Goal: Information Seeking & Learning: Learn about a topic

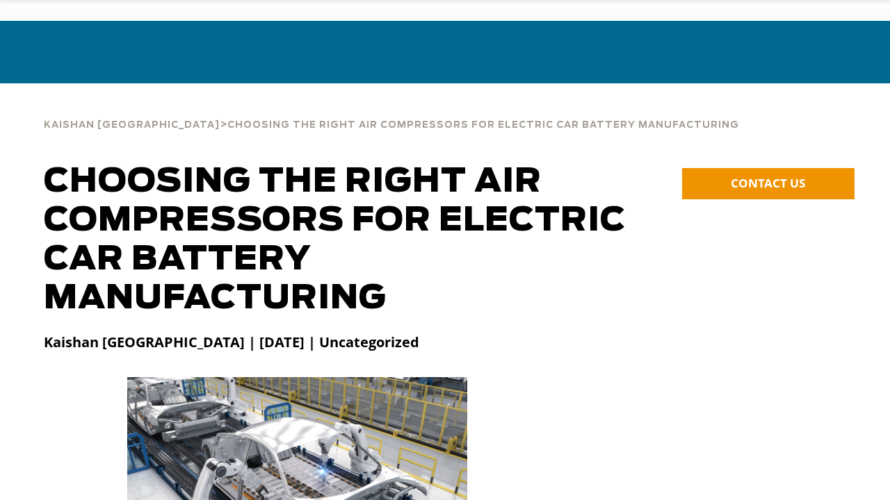
scroll to position [69, 0]
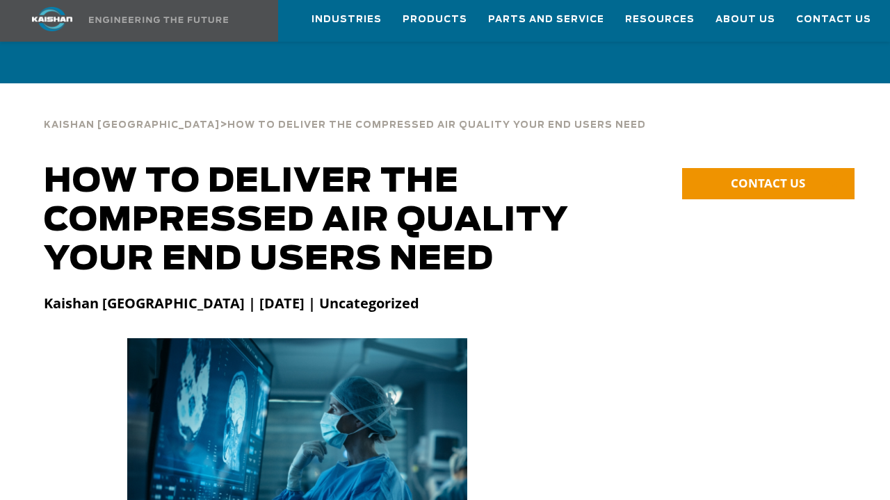
scroll to position [69, 0]
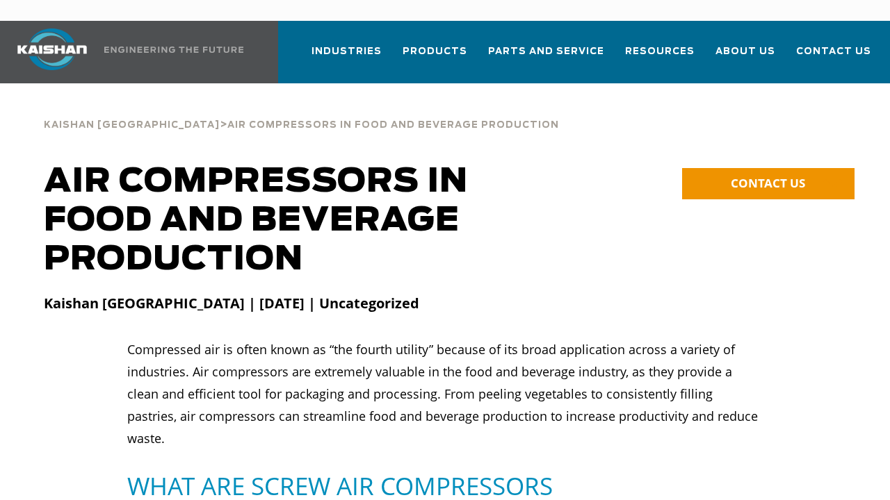
scroll to position [69, 0]
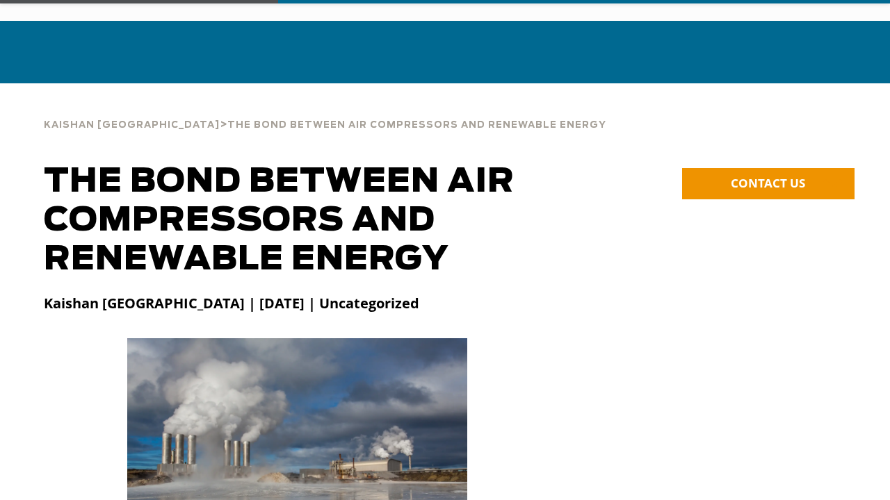
scroll to position [69, 0]
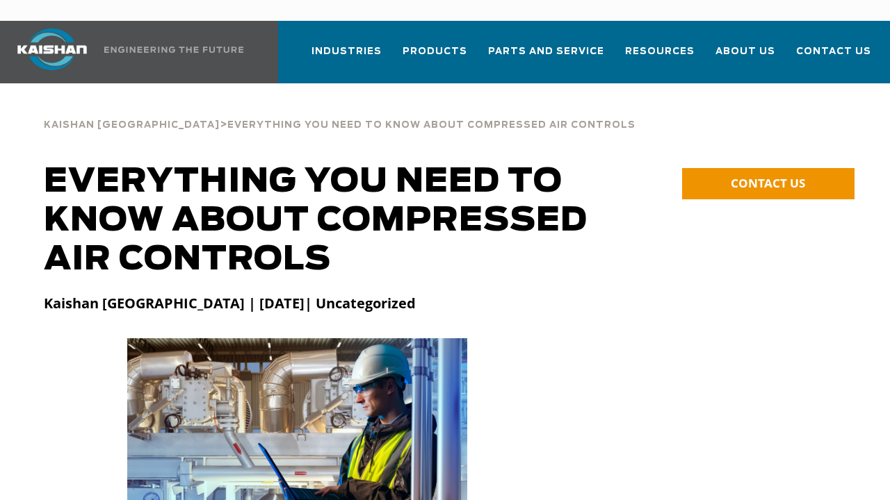
scroll to position [69, 0]
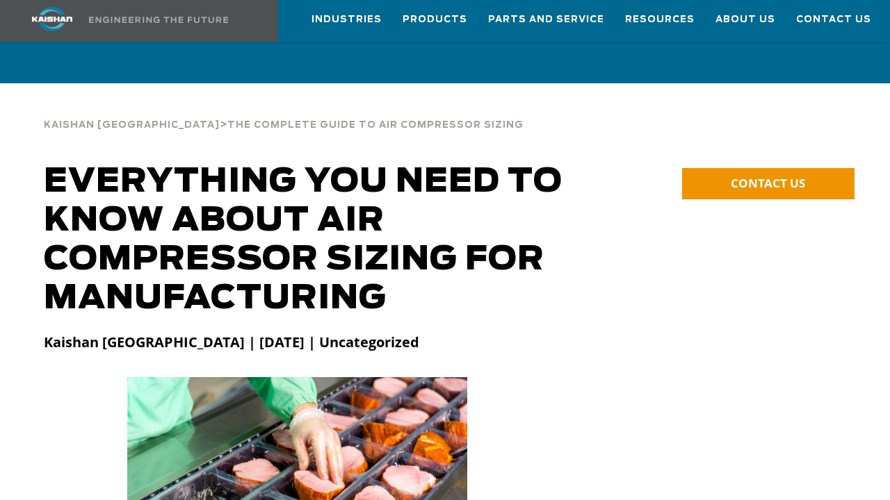
scroll to position [69, 0]
